Goal: Find contact information: Find contact information

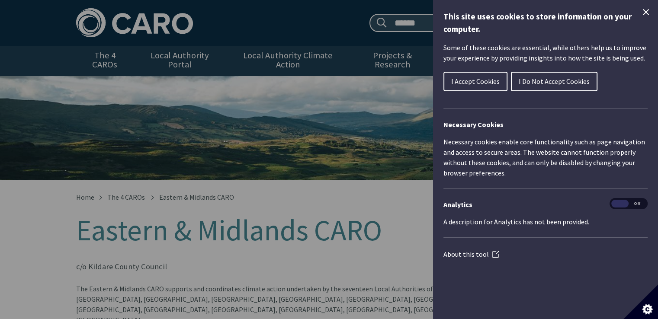
click at [644, 9] on icon "Close Cookie Control" at bounding box center [646, 12] width 10 height 10
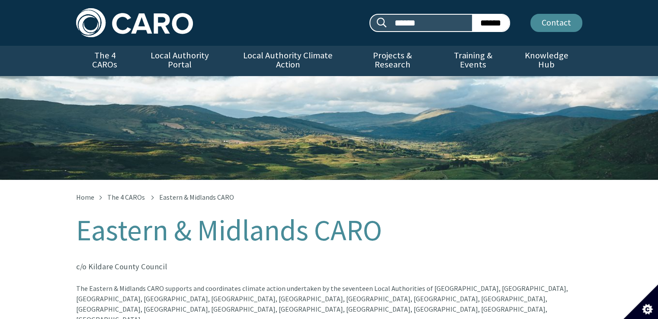
click at [559, 21] on link "Contact" at bounding box center [557, 23] width 52 height 18
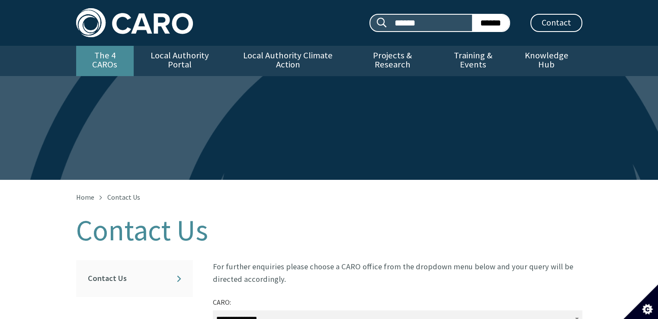
click at [110, 52] on link "The 4 CAROs" at bounding box center [105, 61] width 58 height 30
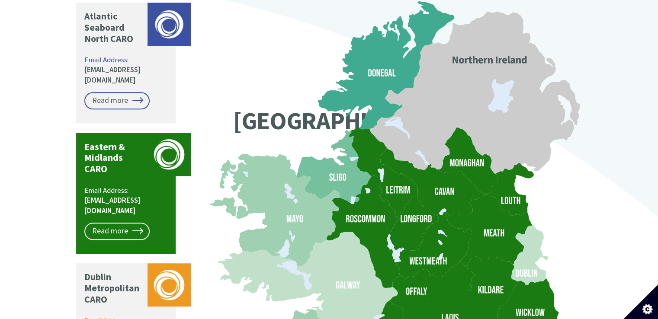
scroll to position [728, 0]
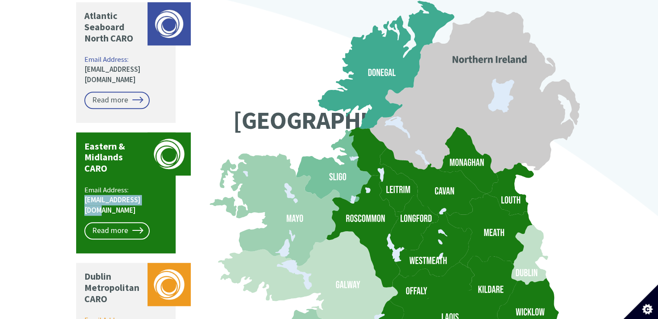
drag, startPoint x: 158, startPoint y: 167, endPoint x: 83, endPoint y: 167, distance: 74.4
click at [83, 167] on div "Eastern & Midlands CARO Email Address: [EMAIL_ADDRESS][DOMAIN_NAME] Read more" at bounding box center [126, 192] width 100 height 121
copy link "[EMAIL_ADDRESS][DOMAIN_NAME]"
